Goal: Task Accomplishment & Management: Manage account settings

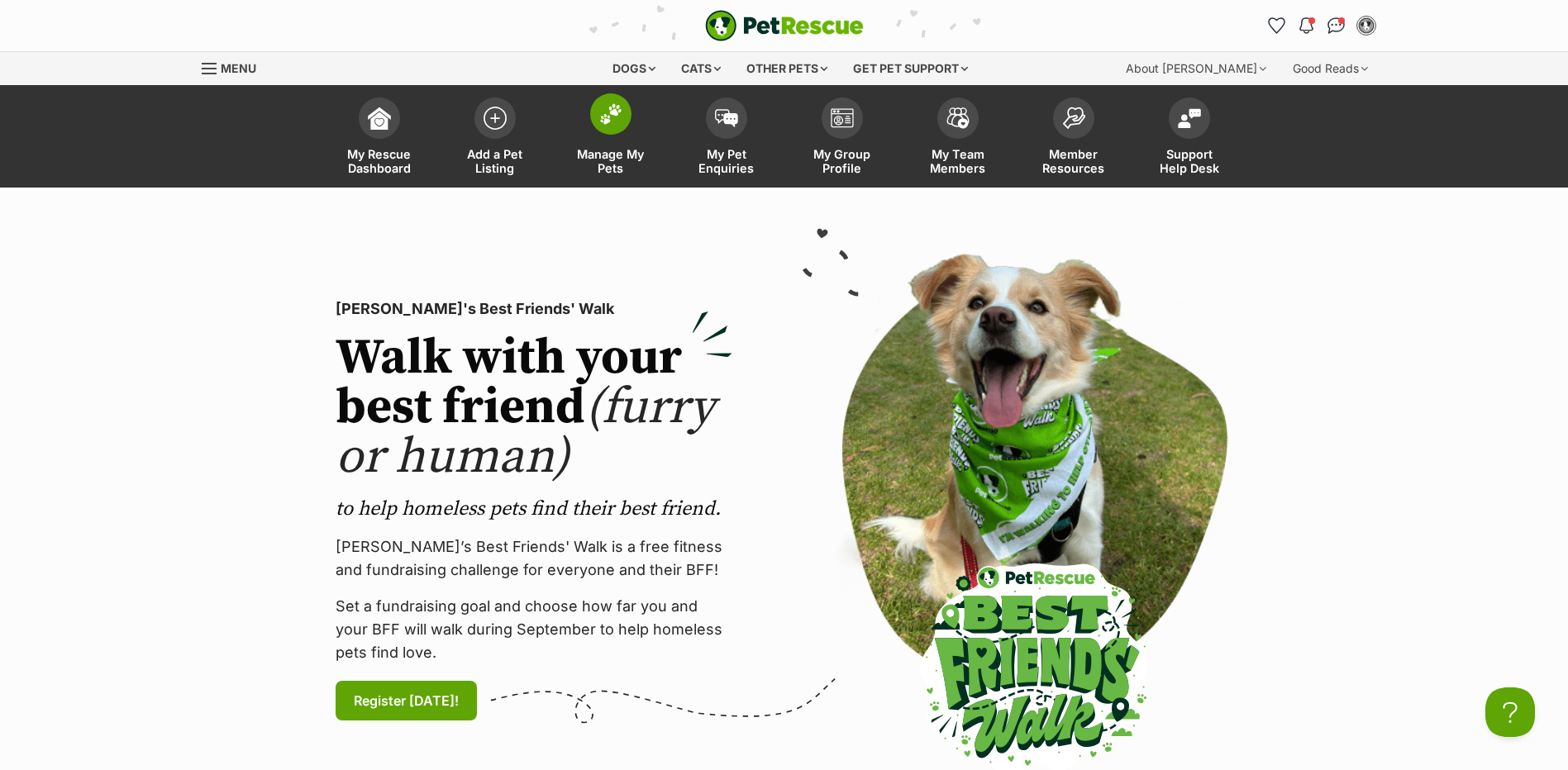
click at [623, 138] on link "Manage My Pets" at bounding box center [611, 138] width 116 height 98
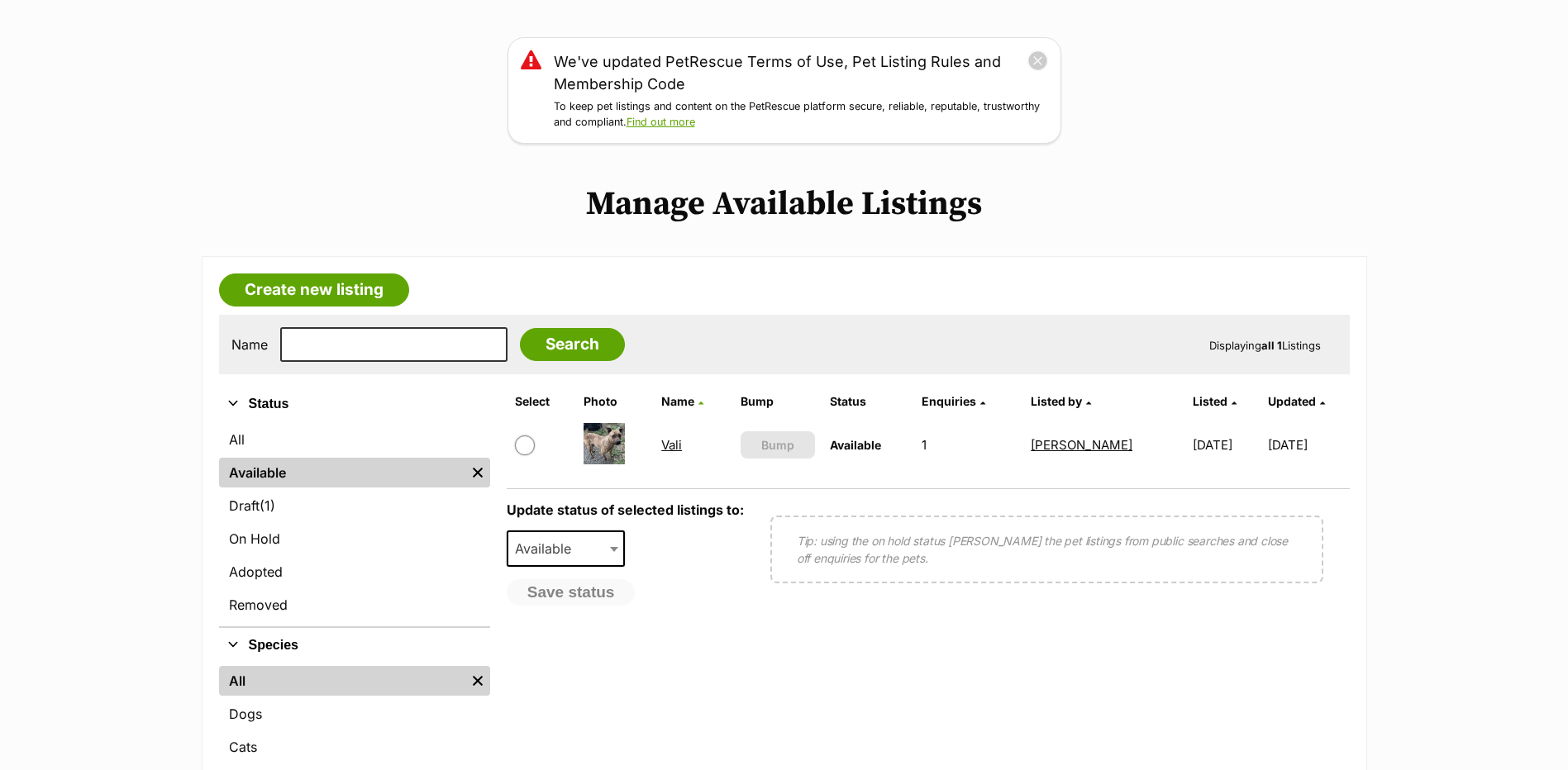
scroll to position [330, 0]
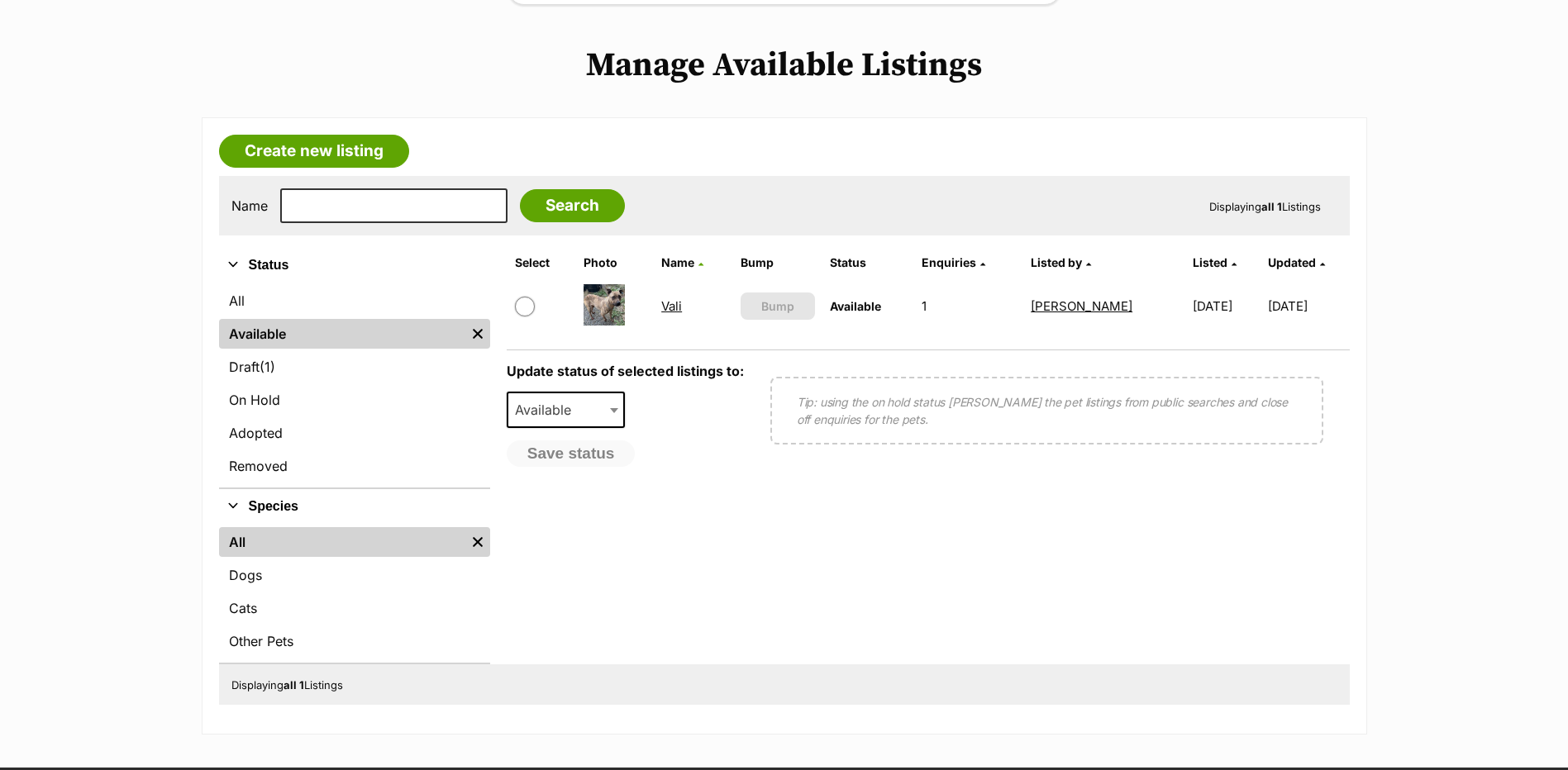
click at [661, 307] on link "Vali" at bounding box center [671, 306] width 20 height 15
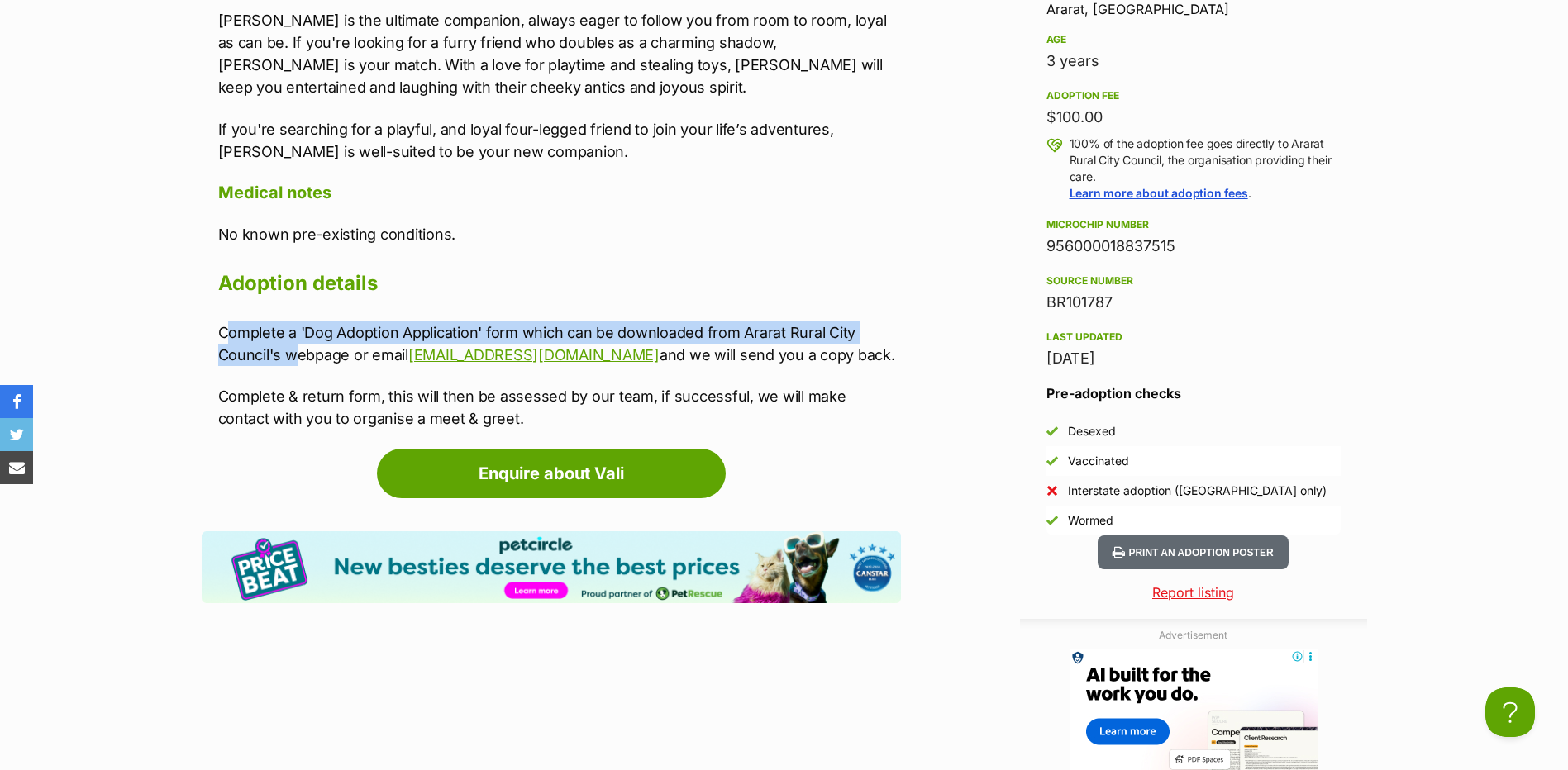
drag, startPoint x: 225, startPoint y: 297, endPoint x: 281, endPoint y: 306, distance: 56.7
click at [284, 310] on div "Upload Videos About Vali Meet Vali, the delightfully playful and cheeky canine …" at bounding box center [560, 108] width 683 height 643
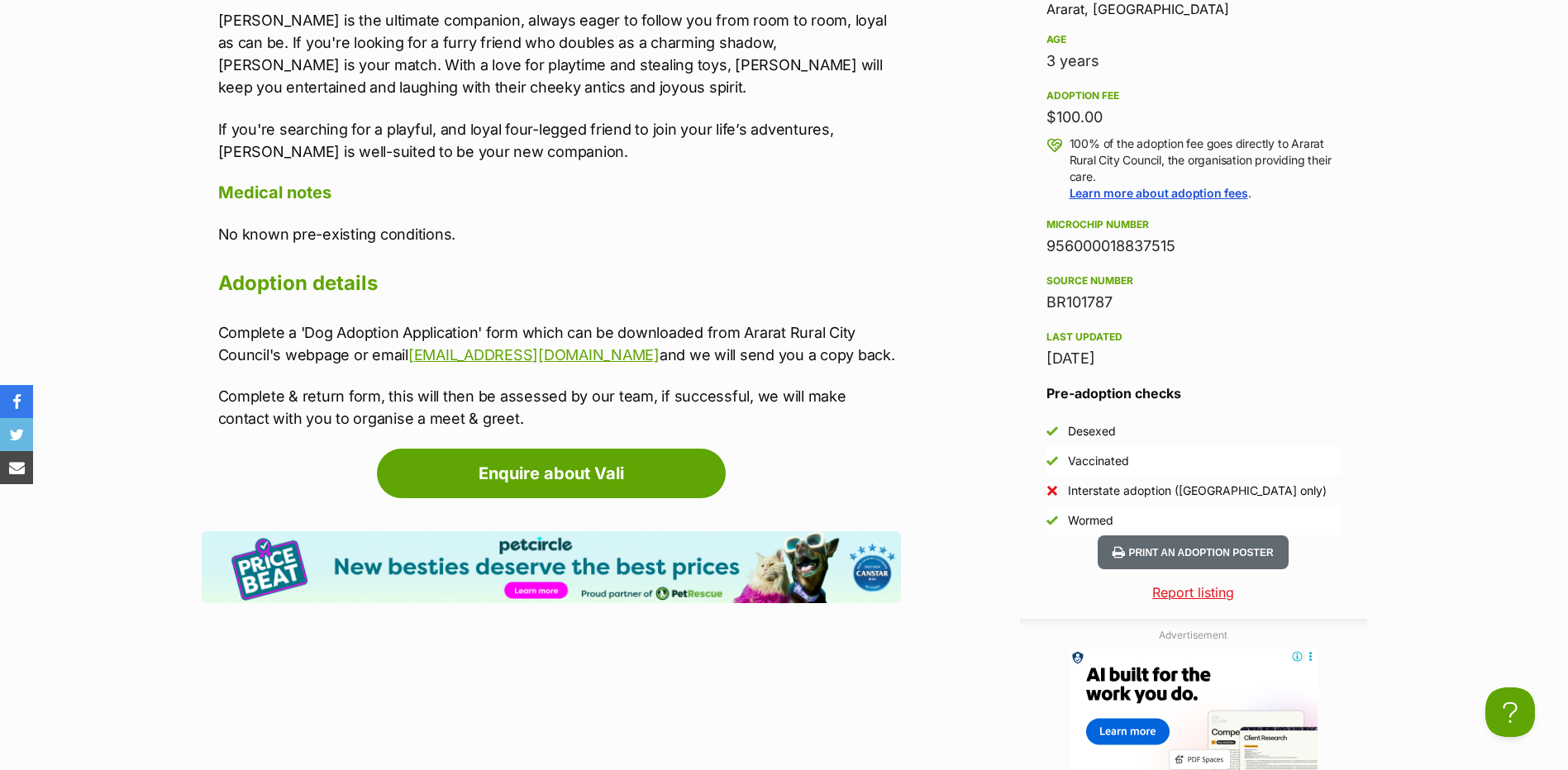
drag, startPoint x: 281, startPoint y: 306, endPoint x: 166, endPoint y: 293, distance: 115.7
click at [166, 293] on section "Ararat Rural City Council A member of PetRescue since 2016 🎉 TOTAL PETS LISTED …" at bounding box center [784, 9] width 1568 height 2948
drag, startPoint x: 223, startPoint y: 294, endPoint x: 263, endPoint y: 313, distance: 44.3
click at [263, 313] on div "Upload Videos About Vali Meet Vali, the delightfully playful and cheeky canine …" at bounding box center [560, 108] width 683 height 643
drag, startPoint x: 263, startPoint y: 313, endPoint x: 150, endPoint y: 287, distance: 116.0
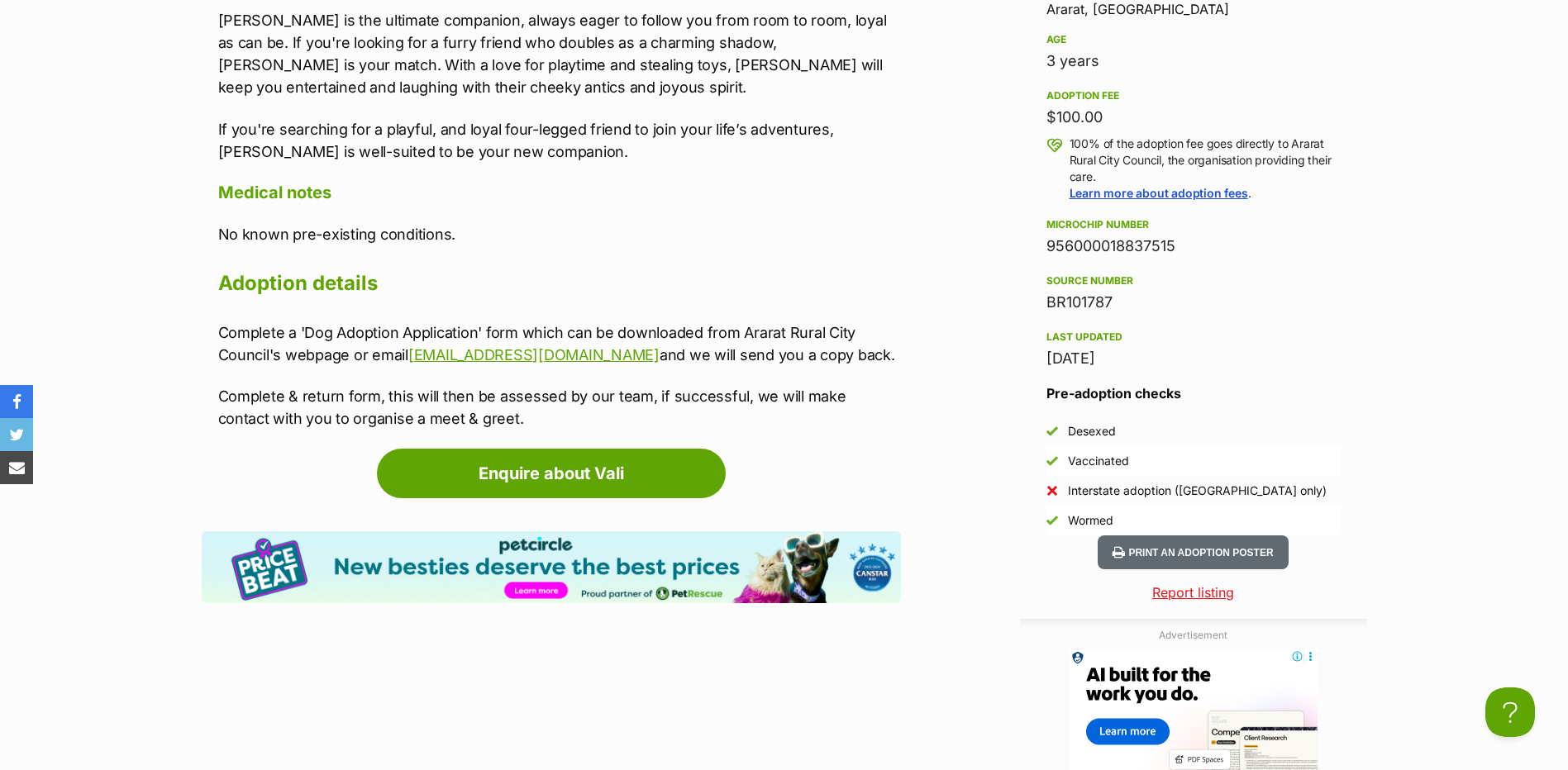
click at [138, 288] on section "Ararat Rural City Council A member of PetRescue since 2016 🎉 TOTAL PETS LISTED …" at bounding box center [784, 9] width 1568 height 2948
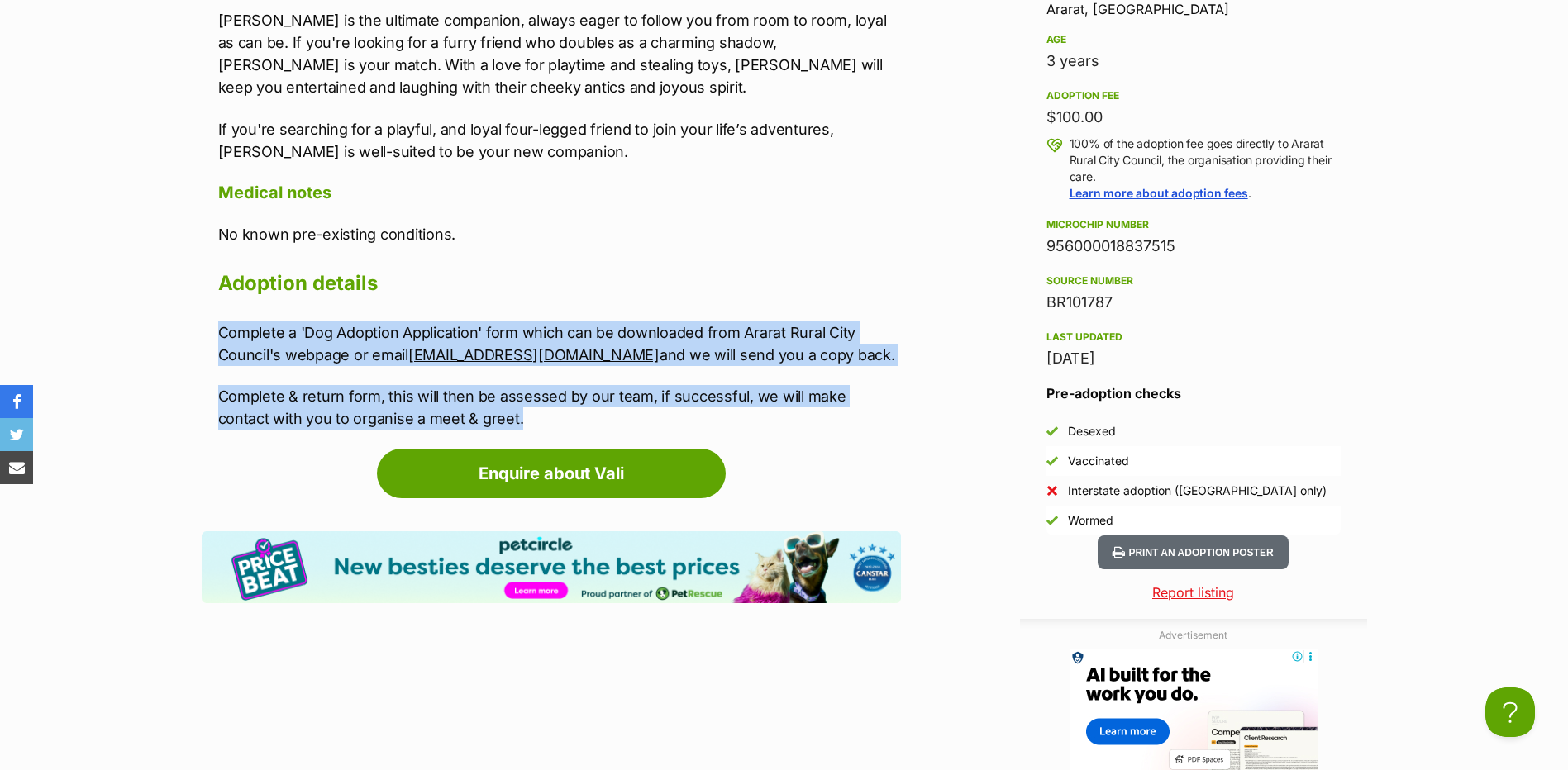
drag, startPoint x: 217, startPoint y: 304, endPoint x: 525, endPoint y: 391, distance: 320.1
click at [524, 394] on div "Upload Videos About Vali Meet Vali, the delightfully playful and cheeky canine …" at bounding box center [550, 108] width 699 height 643
drag, startPoint x: 525, startPoint y: 391, endPoint x: 530, endPoint y: 323, distance: 68.2
copy div "Complete a 'Dog Adoption Application' form which can be downloaded from Ararat …"
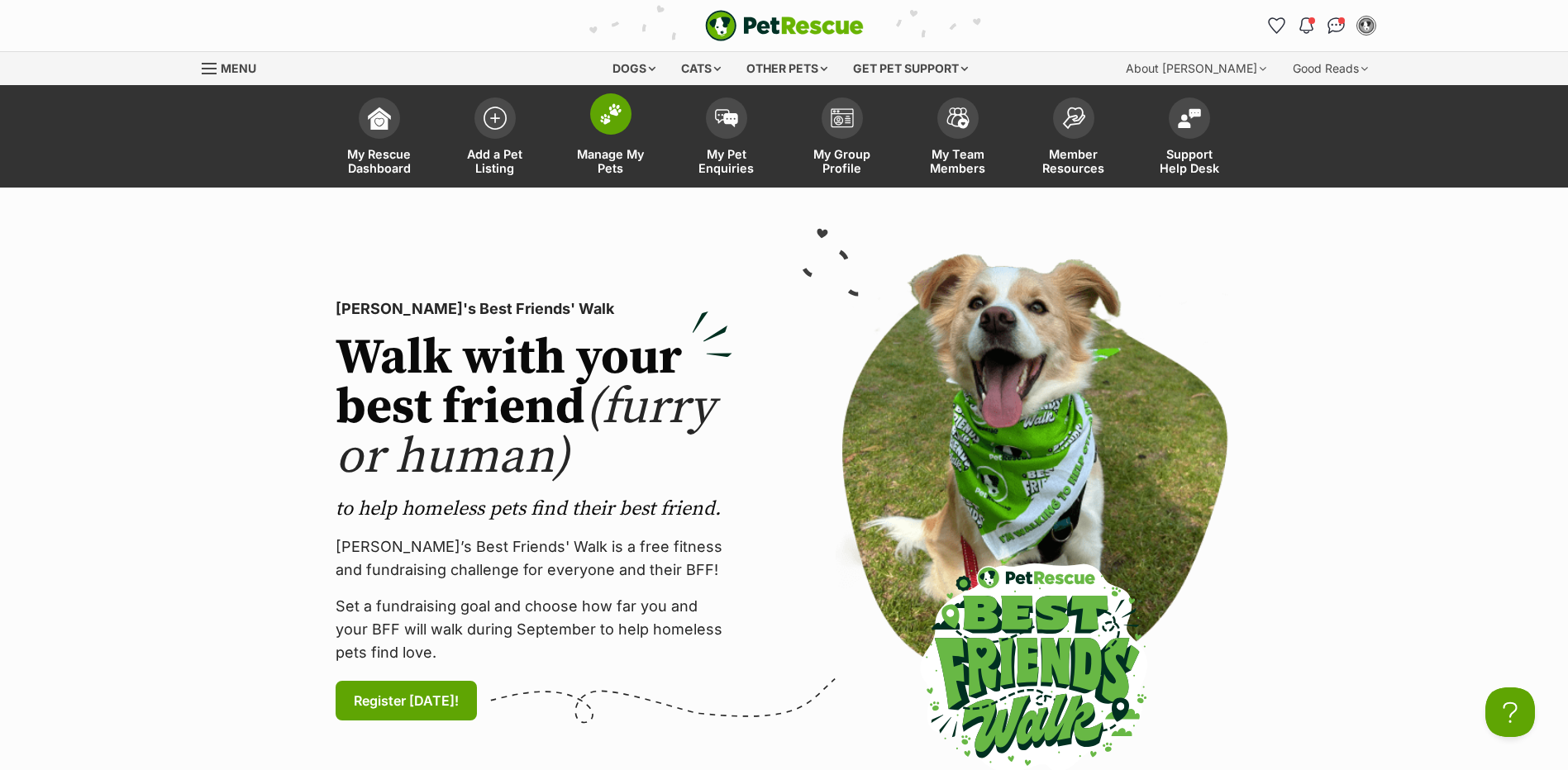
click at [613, 143] on link "Manage My Pets" at bounding box center [611, 138] width 116 height 98
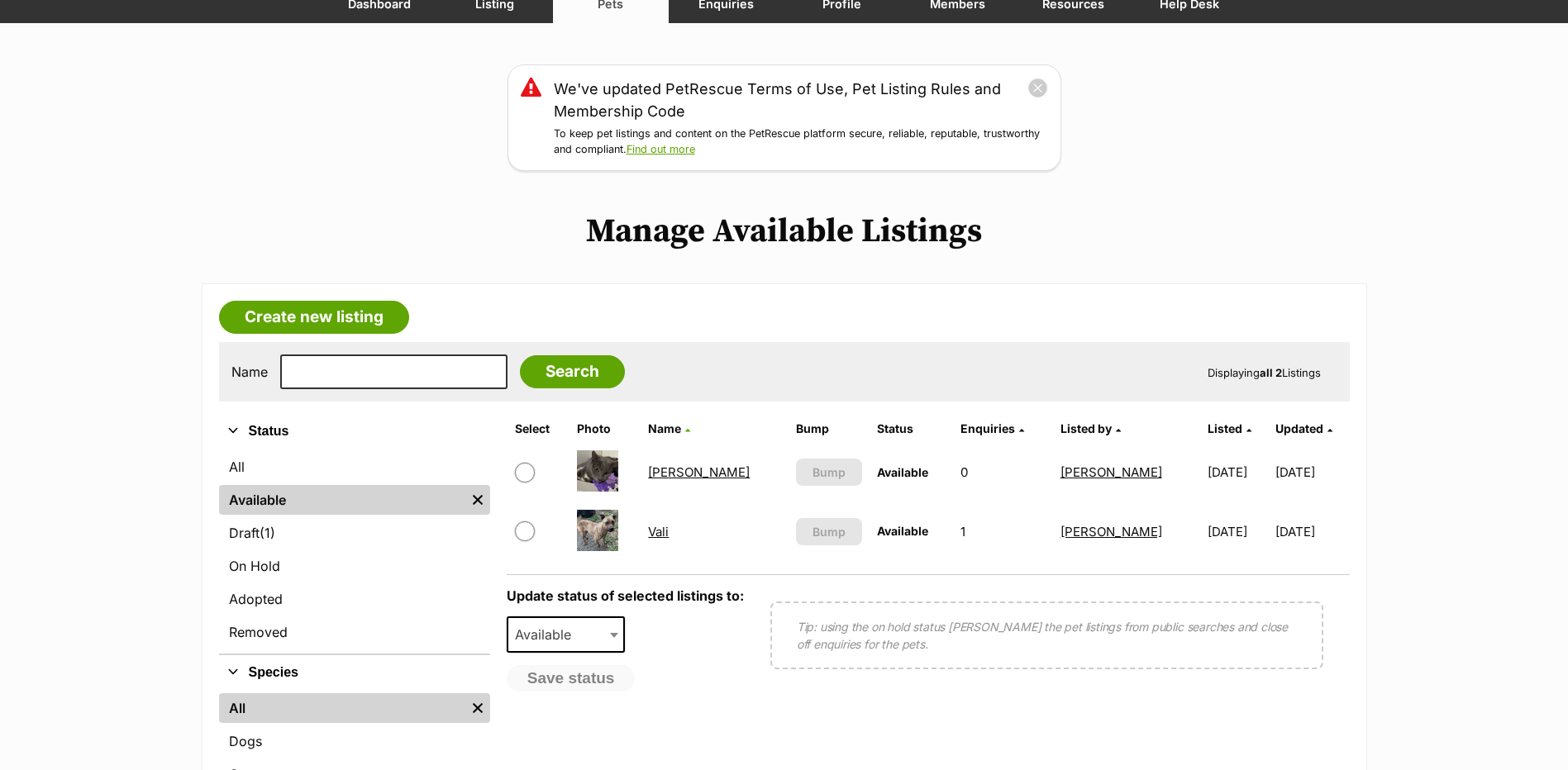
scroll to position [166, 0]
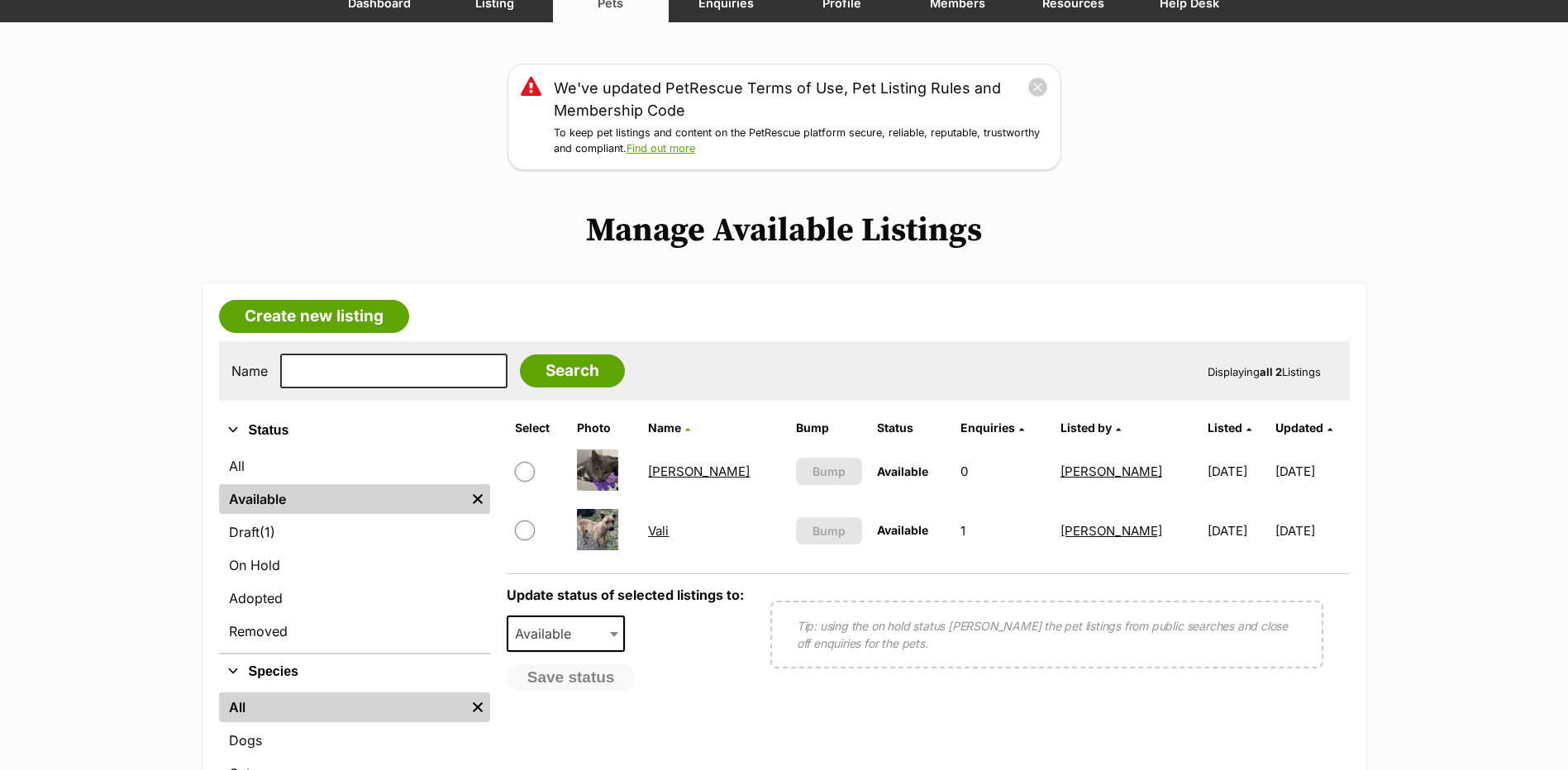
click at [657, 469] on link "[PERSON_NAME]" at bounding box center [699, 471] width 102 height 15
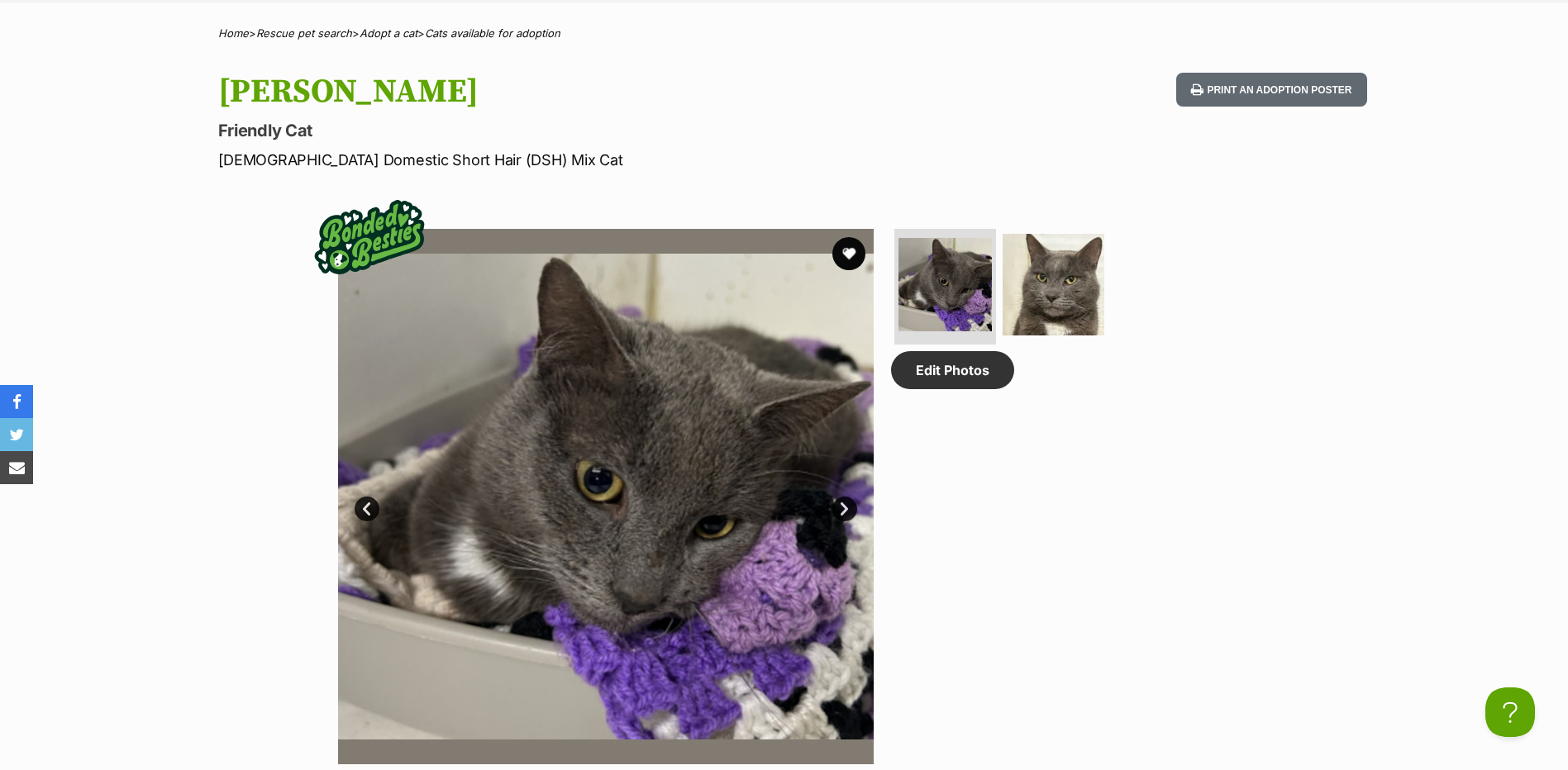
scroll to position [744, 0]
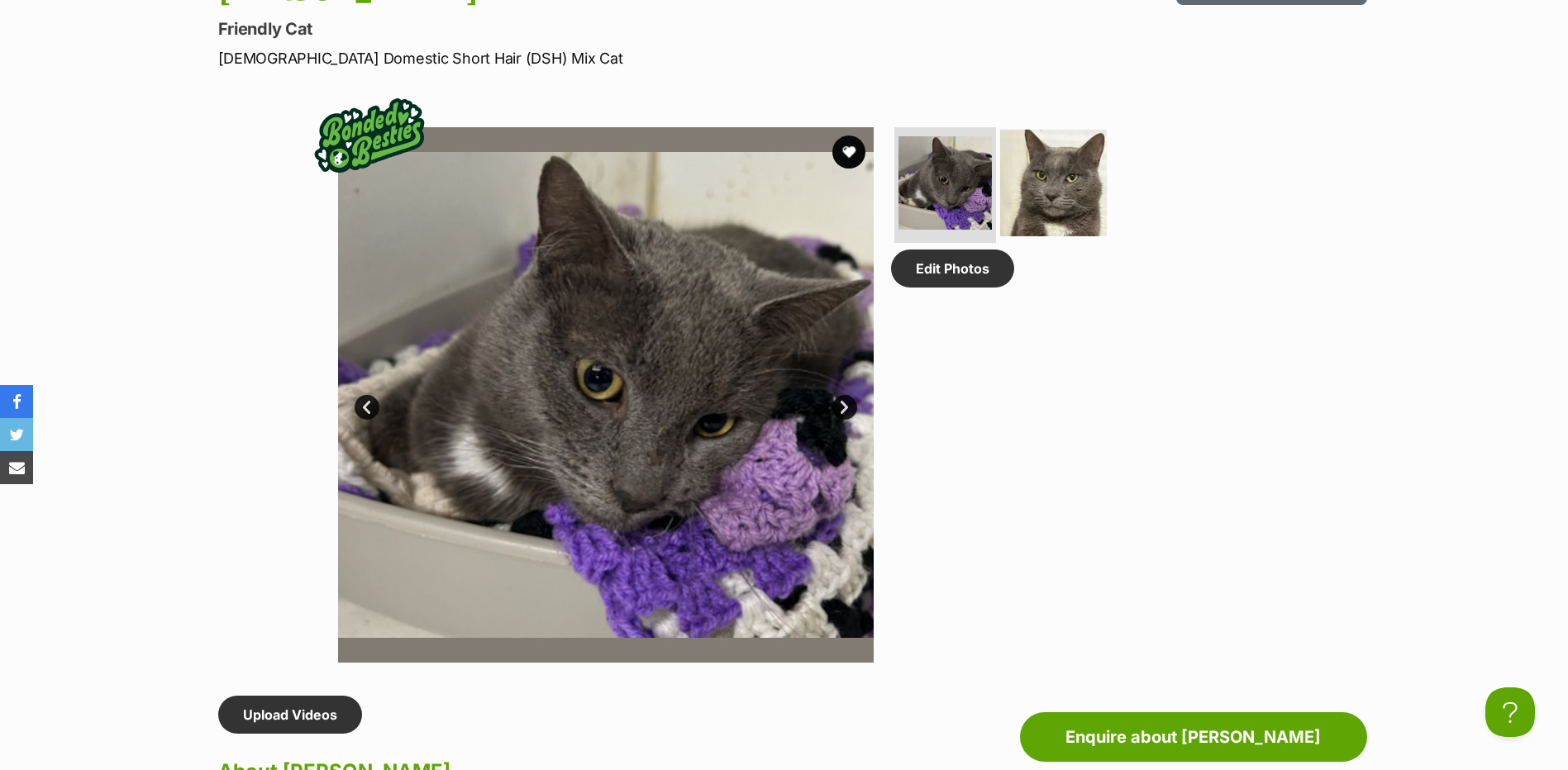
click at [1058, 194] on img at bounding box center [1053, 183] width 107 height 107
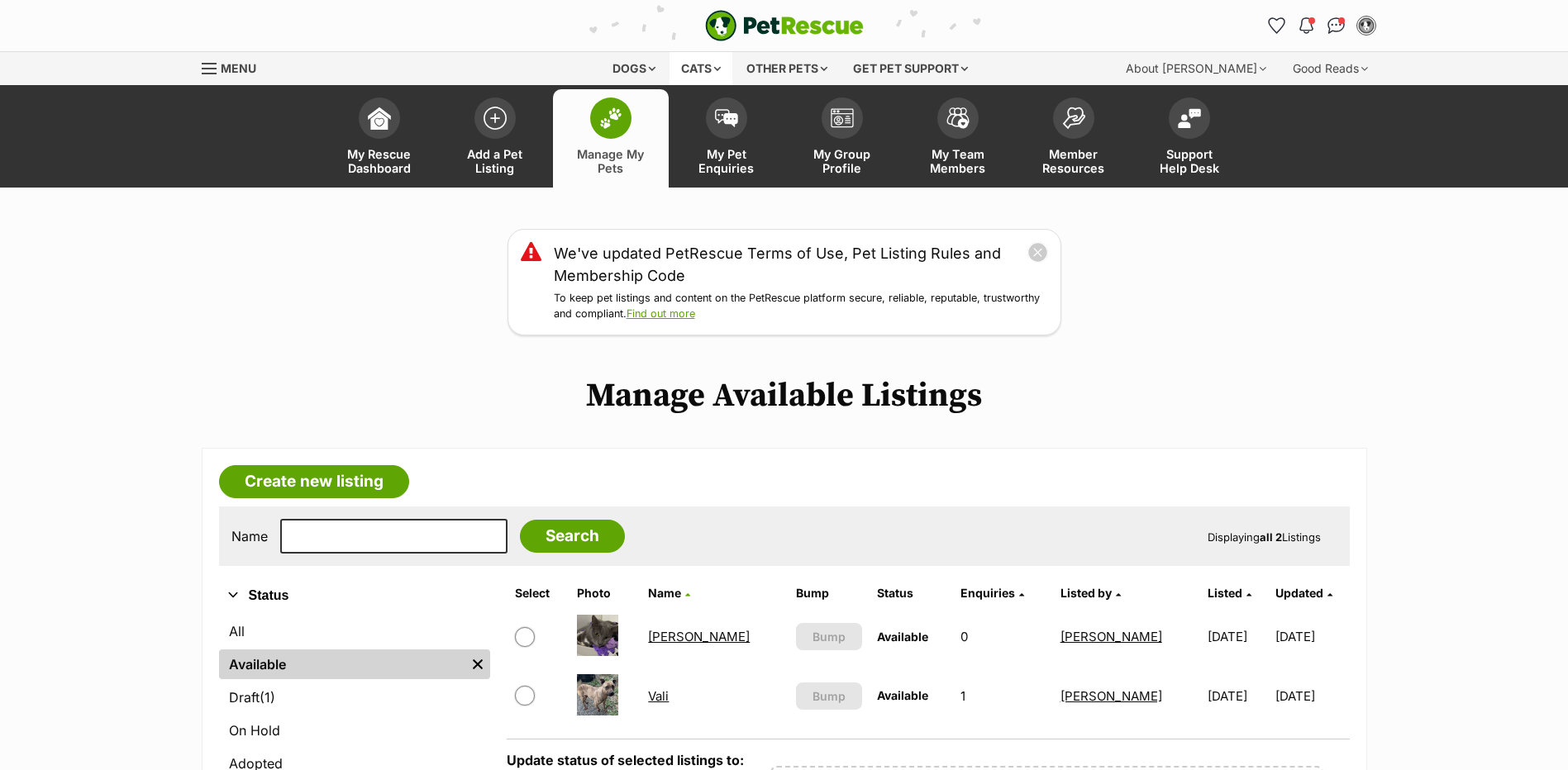
click at [691, 72] on div "Cats" at bounding box center [701, 68] width 63 height 33
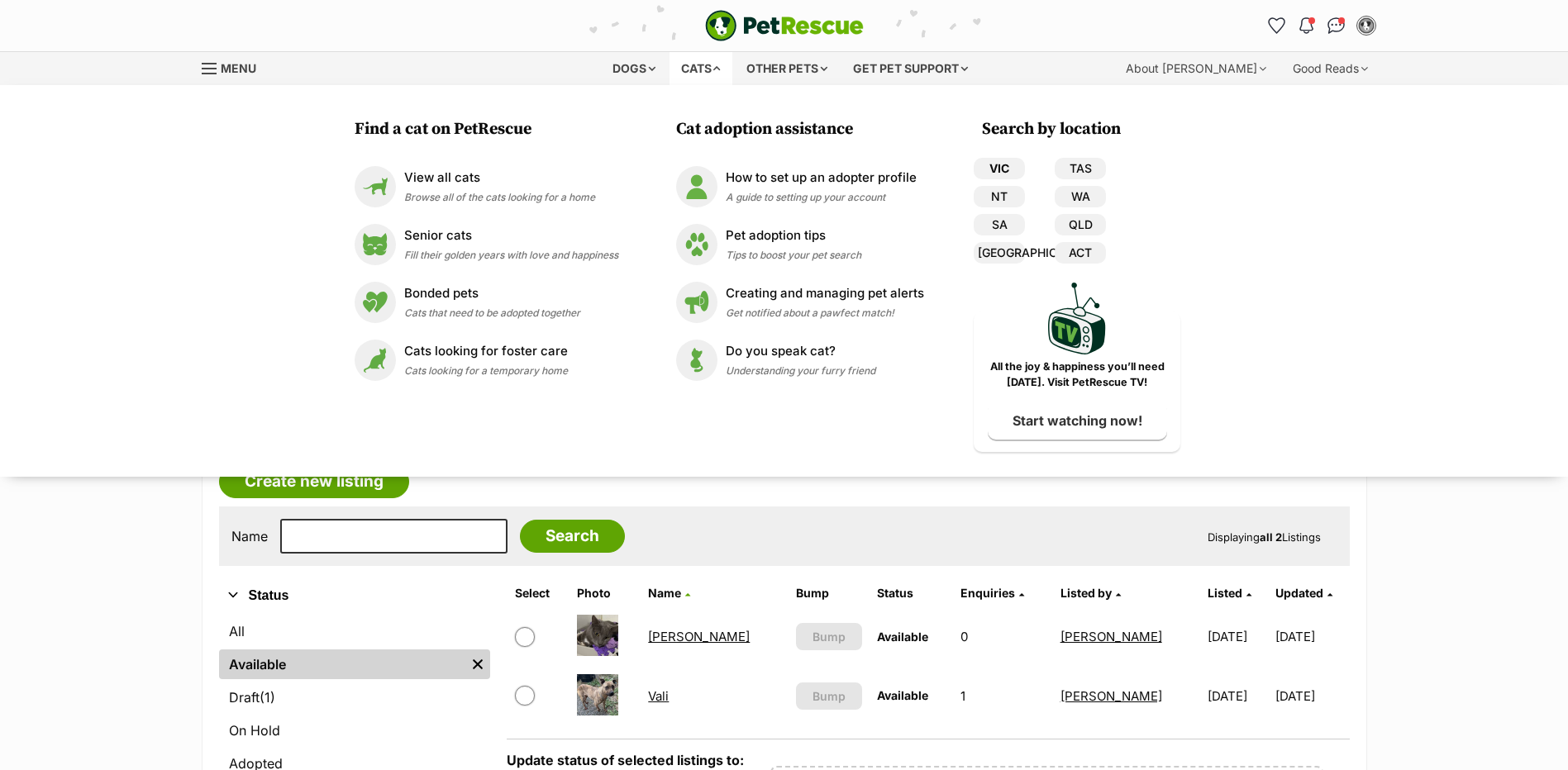
click at [1001, 166] on link "VIC" at bounding box center [999, 168] width 51 height 21
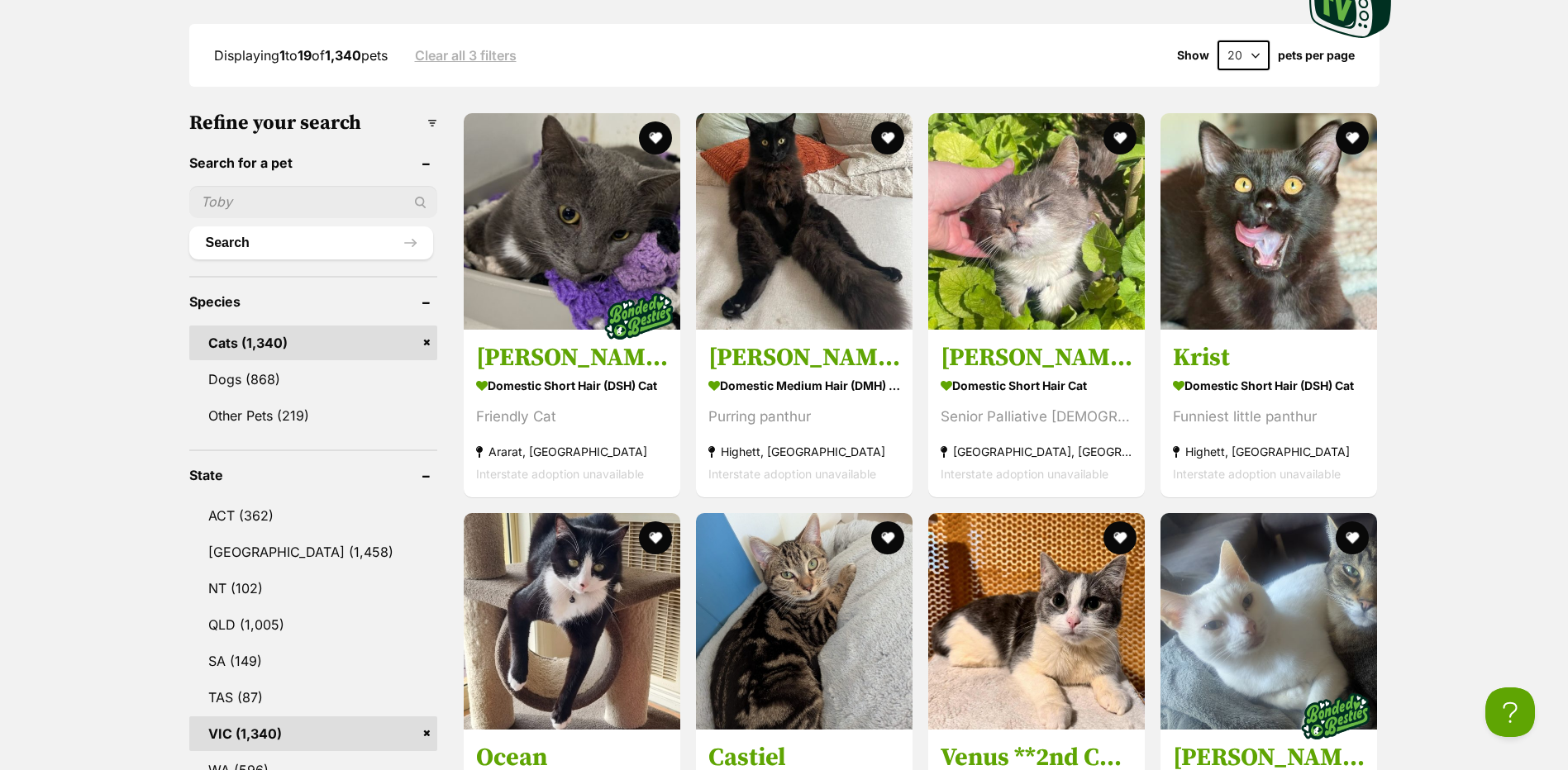
scroll to position [496, 0]
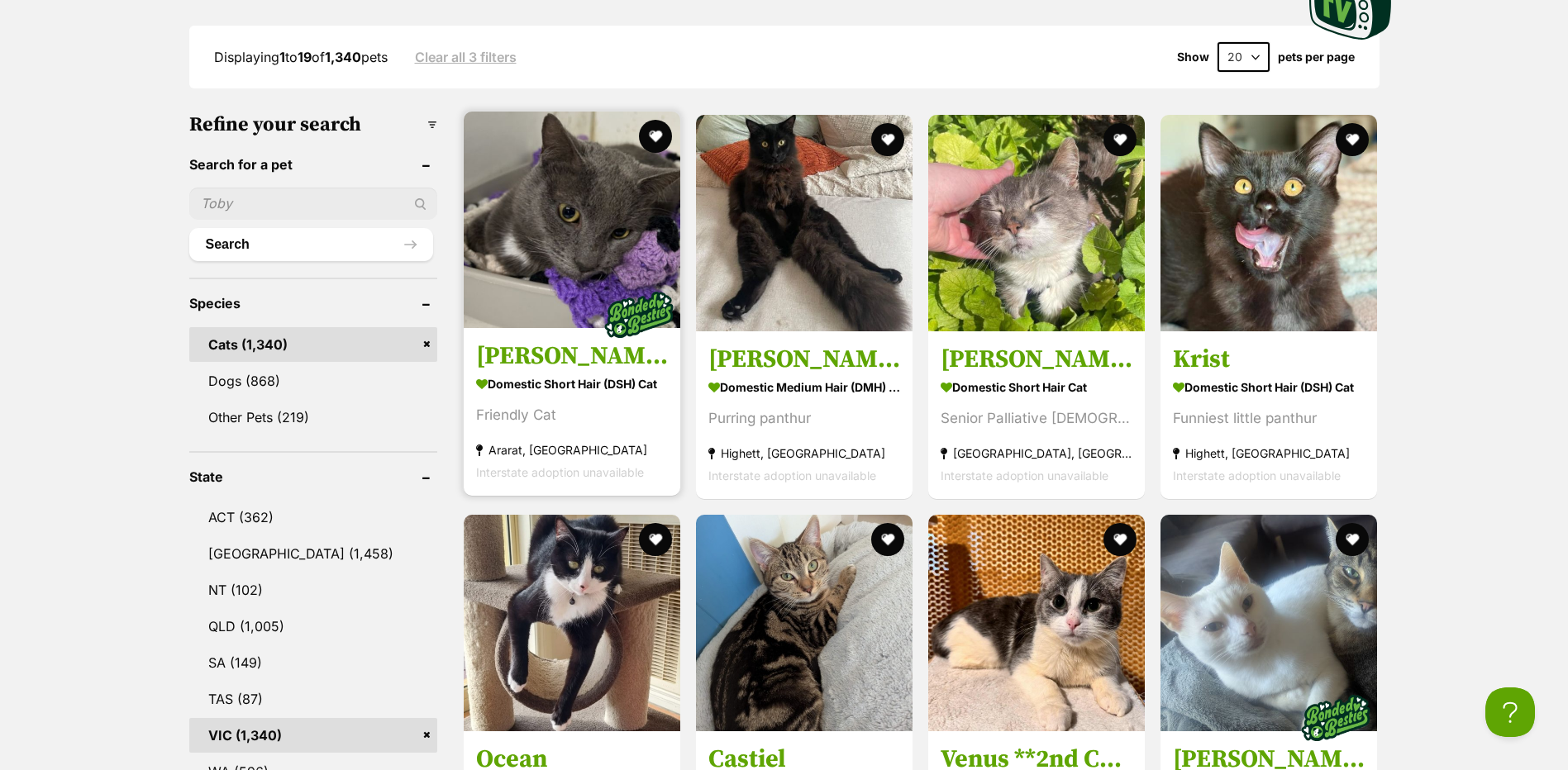
click at [581, 250] on img at bounding box center [572, 219] width 217 height 216
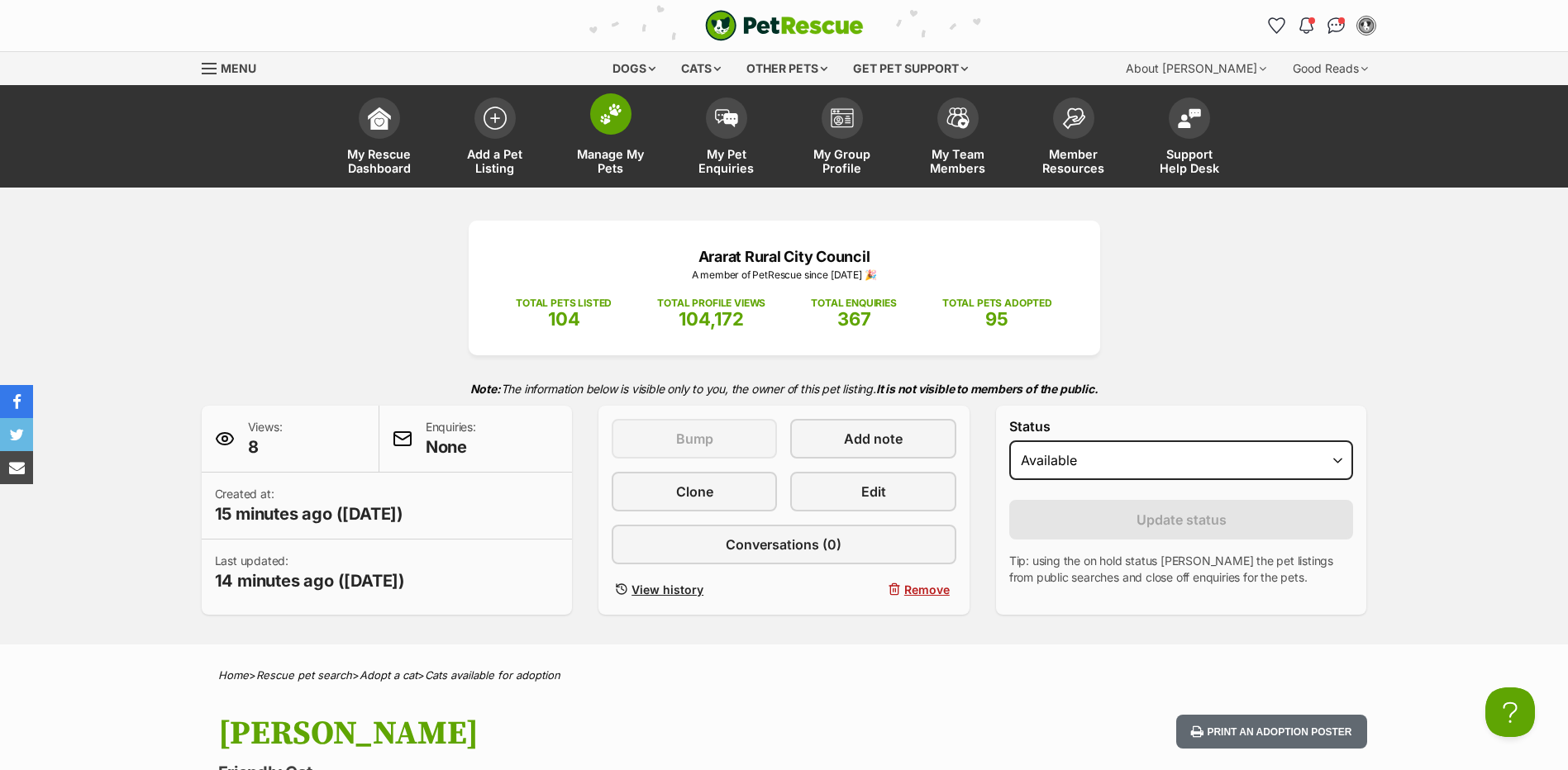
click at [604, 122] on img at bounding box center [611, 114] width 23 height 21
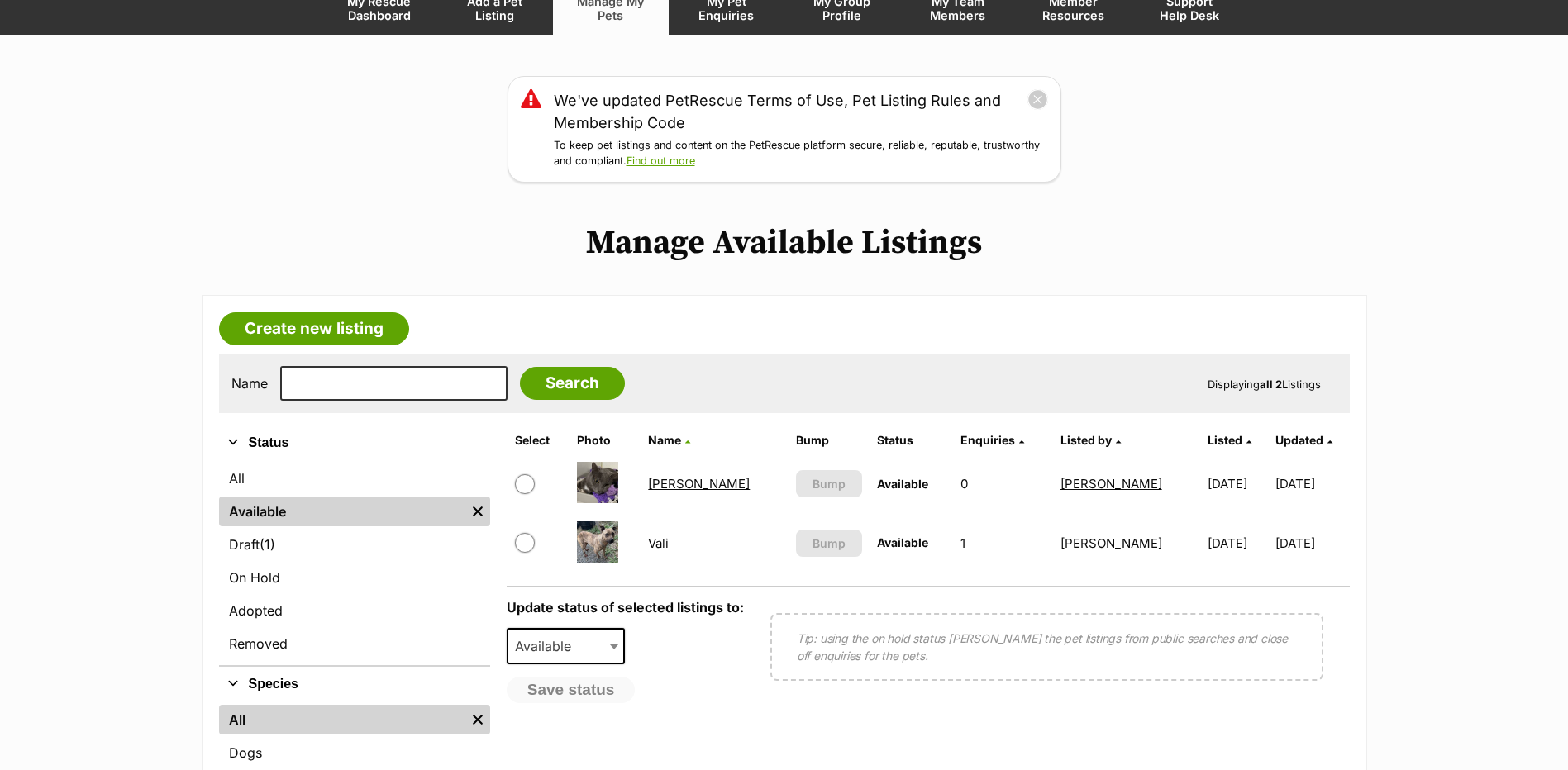
scroll to position [166, 0]
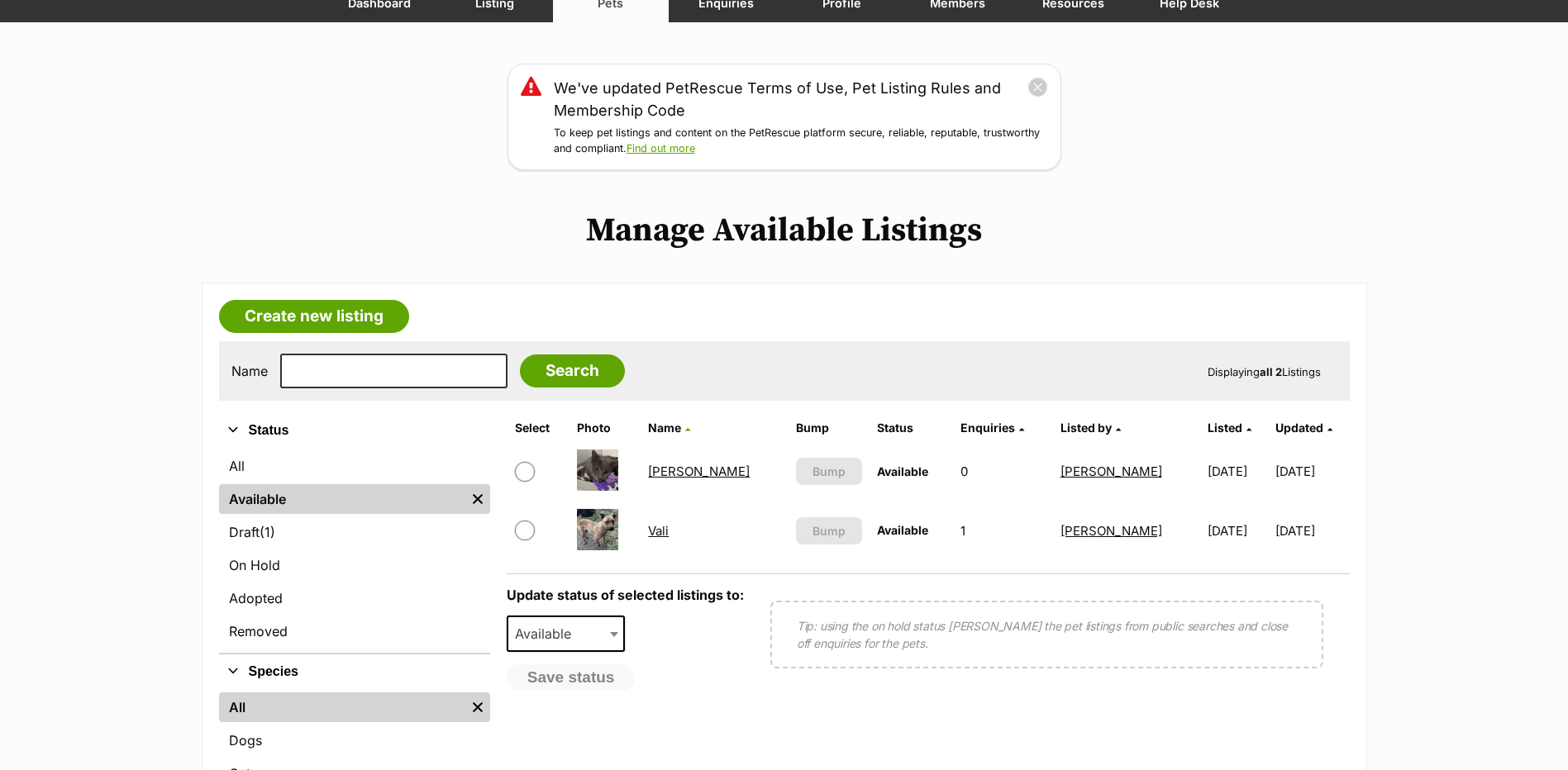
click at [661, 468] on link "[PERSON_NAME]" at bounding box center [699, 471] width 102 height 15
